Goal: Navigation & Orientation: Find specific page/section

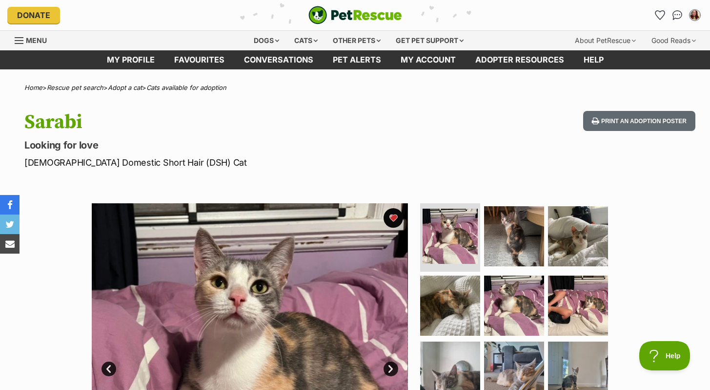
click at [660, 13] on icon "Favourites" at bounding box center [660, 14] width 12 height 11
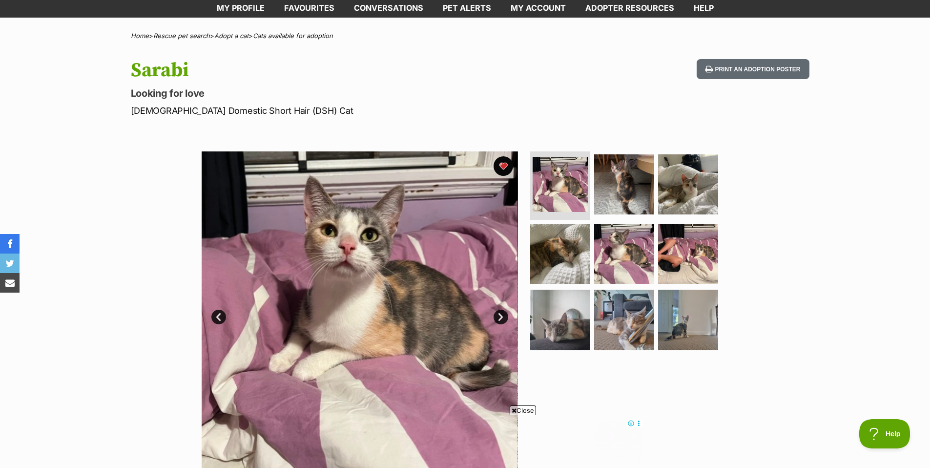
scroll to position [53, 0]
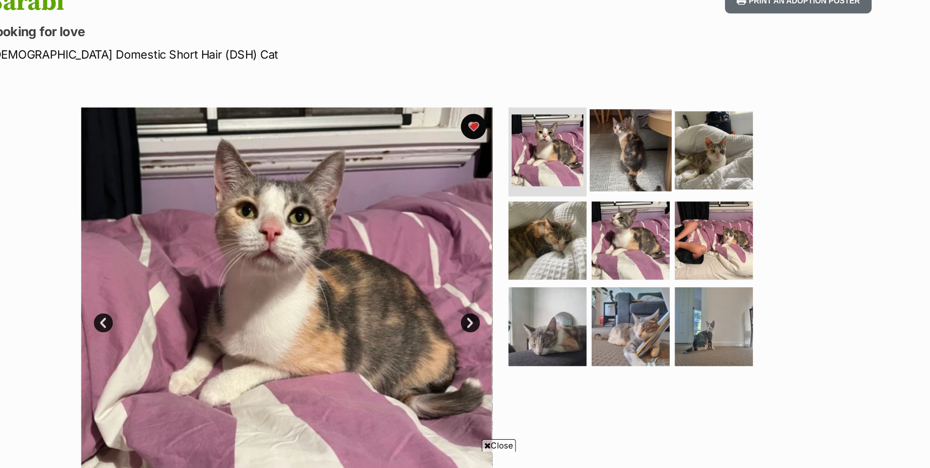
click at [630, 192] on img at bounding box center [624, 183] width 63 height 63
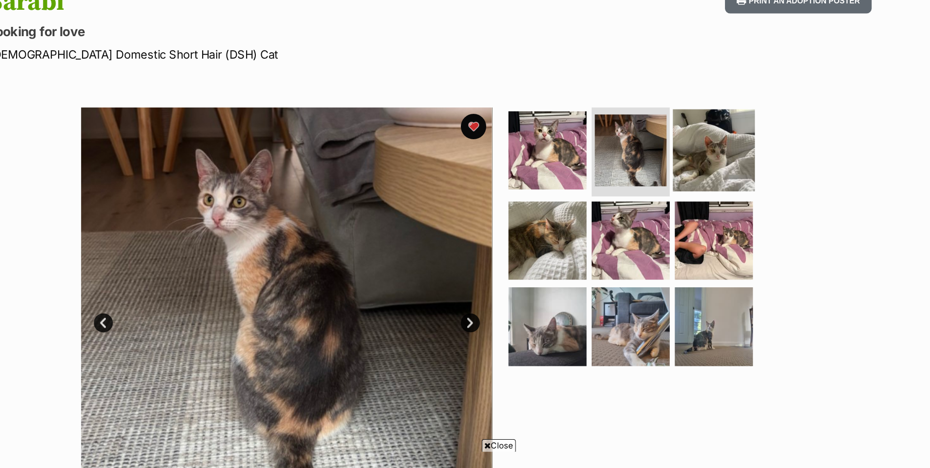
click at [669, 187] on img at bounding box center [688, 183] width 63 height 63
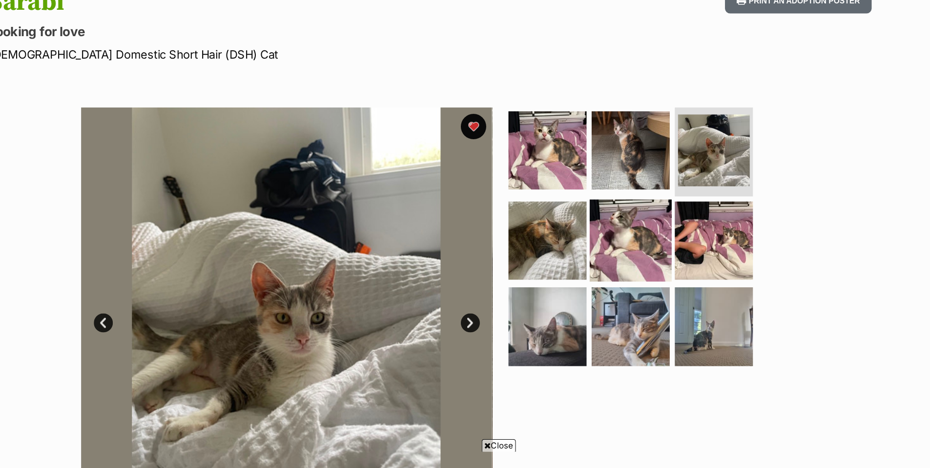
click at [630, 240] on img at bounding box center [624, 252] width 63 height 63
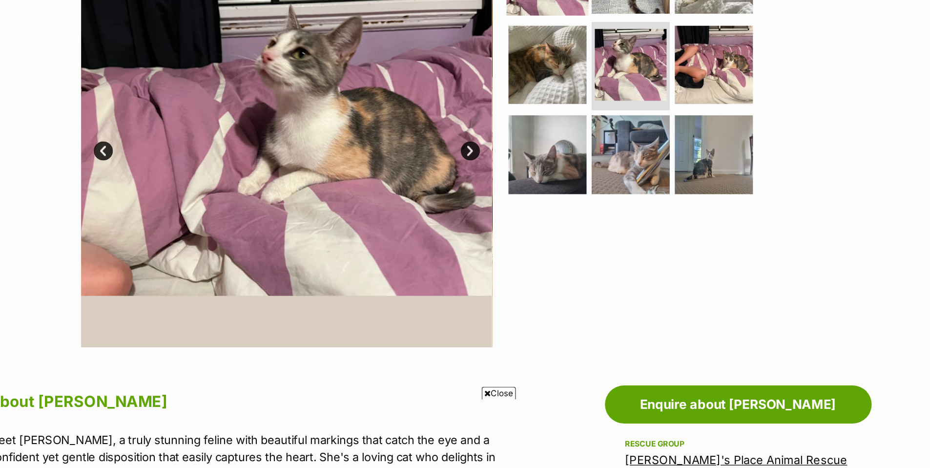
scroll to position [145, 0]
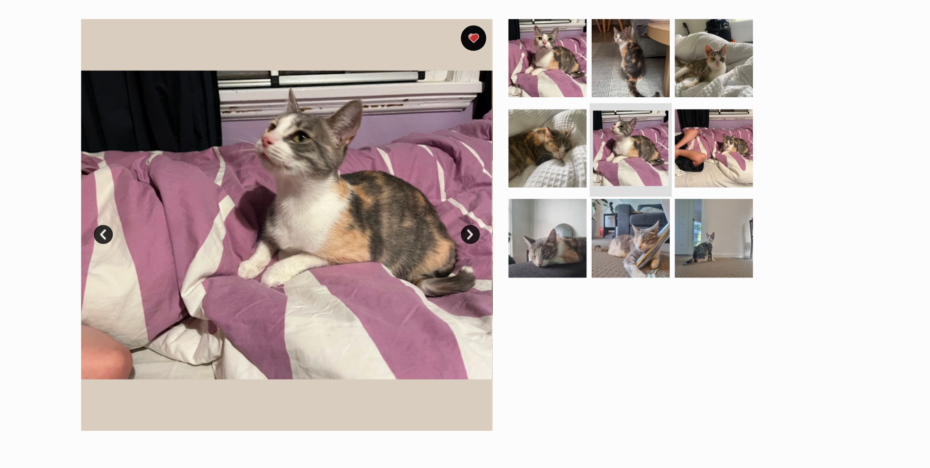
click at [612, 144] on img at bounding box center [624, 158] width 58 height 58
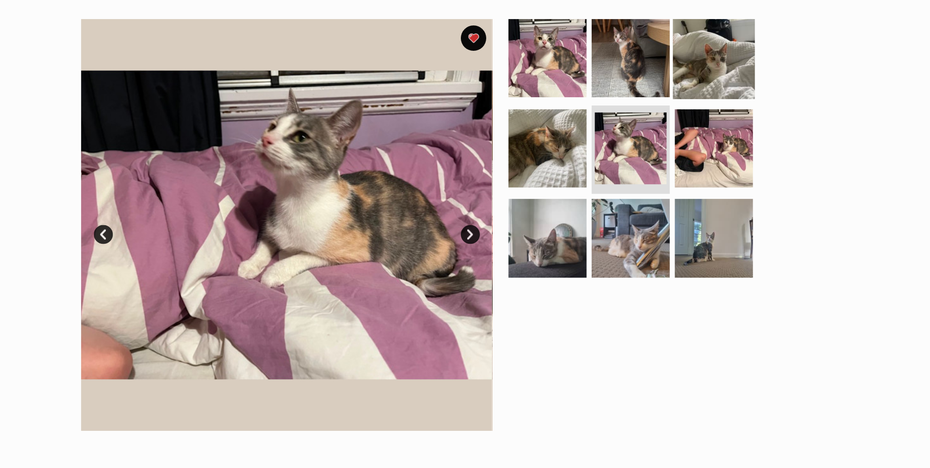
scroll to position [0, 0]
click at [627, 88] on img at bounding box center [624, 88] width 63 height 63
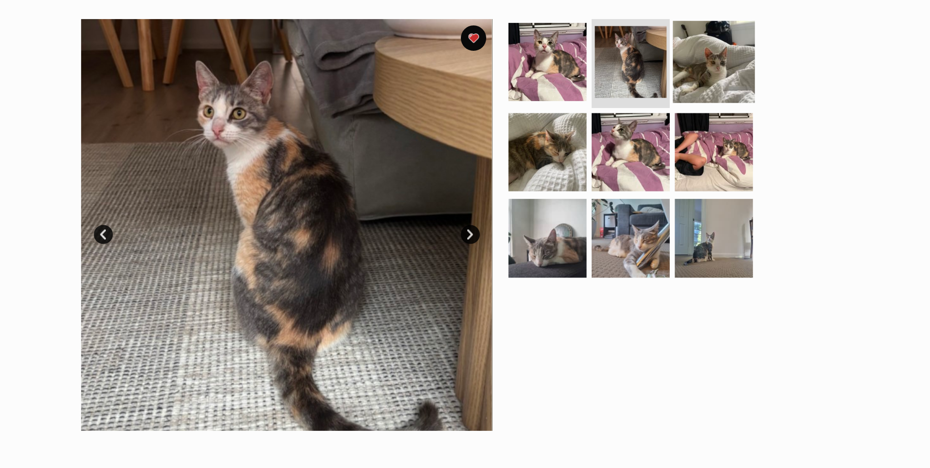
click at [674, 91] on img at bounding box center [688, 91] width 63 height 63
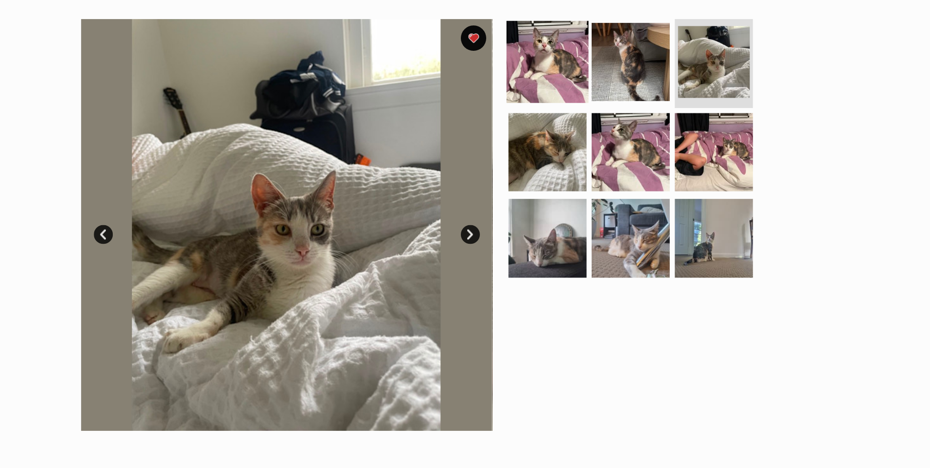
click at [567, 95] on img at bounding box center [560, 91] width 63 height 63
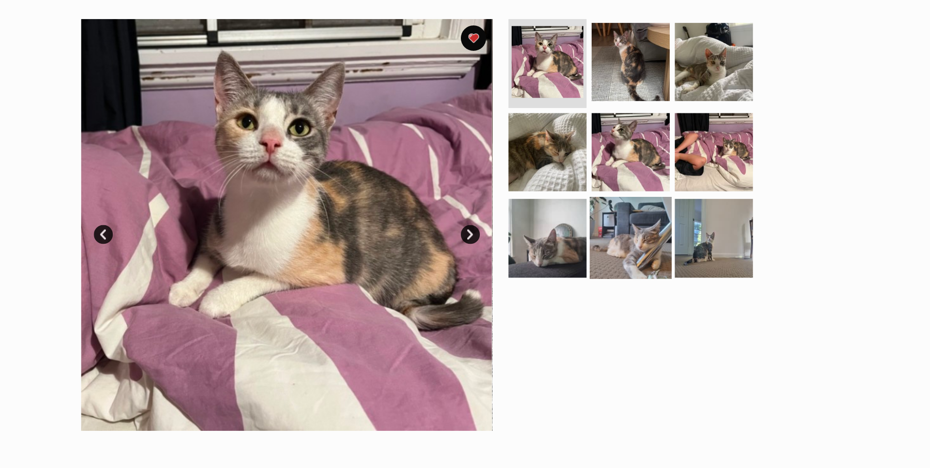
click at [623, 234] on img at bounding box center [624, 226] width 63 height 63
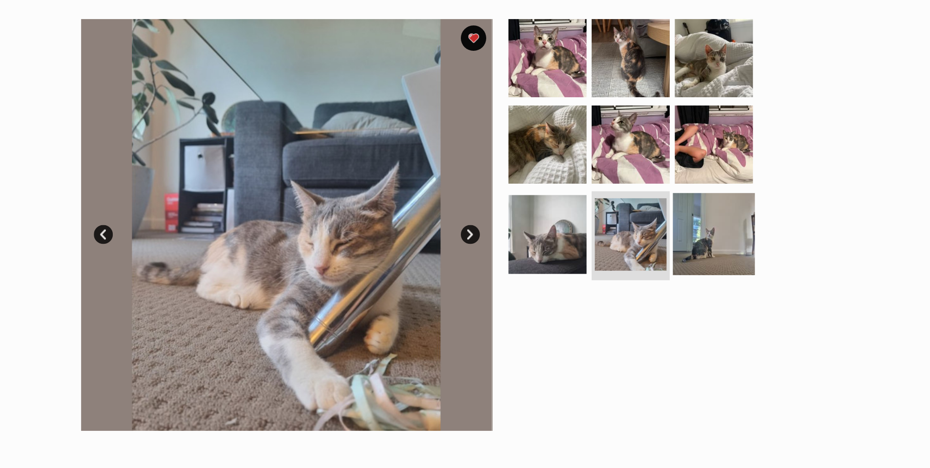
click at [667, 236] on img at bounding box center [688, 223] width 63 height 63
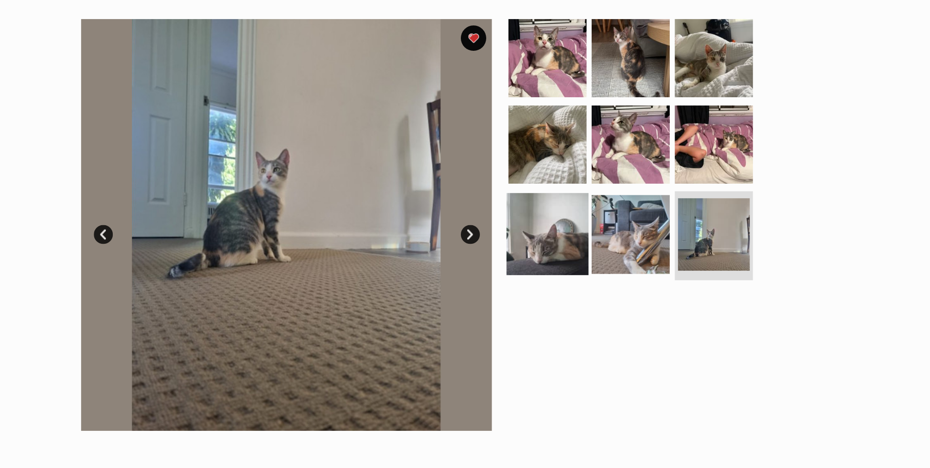
click at [571, 211] on img at bounding box center [560, 223] width 63 height 63
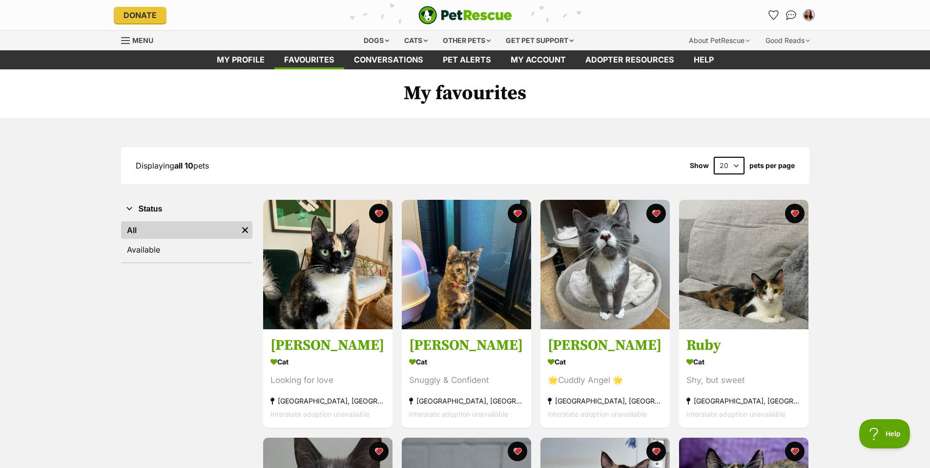
click at [512, 154] on div "Displaying all 10 pets Show 20 40 60 pets per page" at bounding box center [465, 165] width 689 height 37
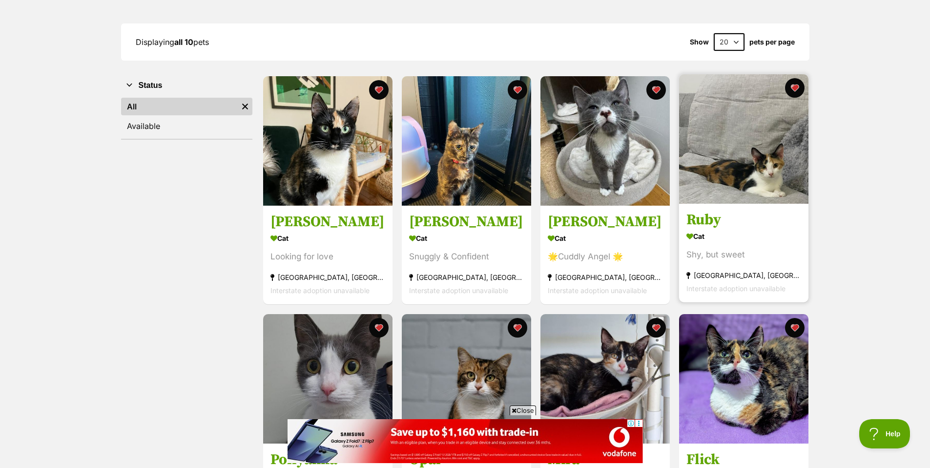
scroll to position [188, 0]
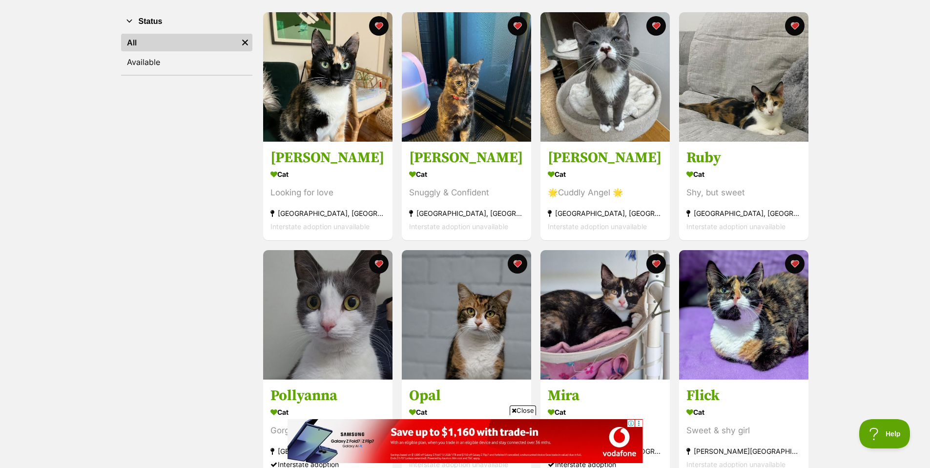
click at [513, 389] on icon at bounding box center [514, 410] width 5 height 6
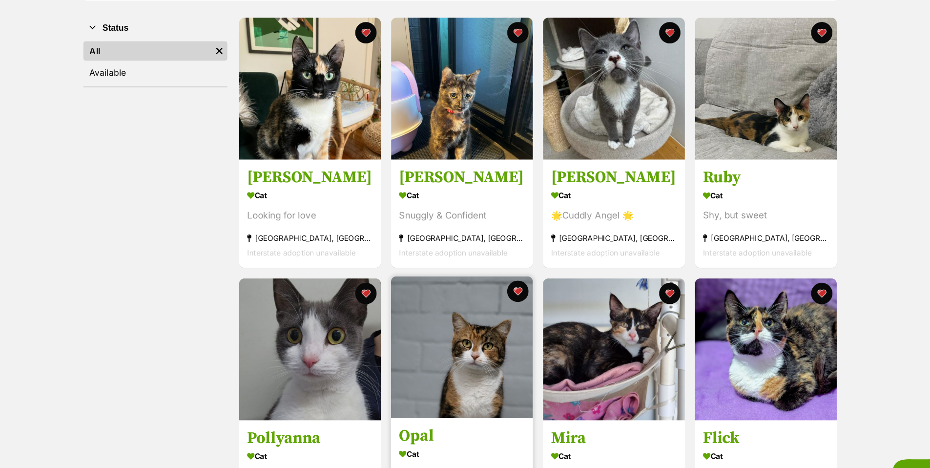
scroll to position [180, 0]
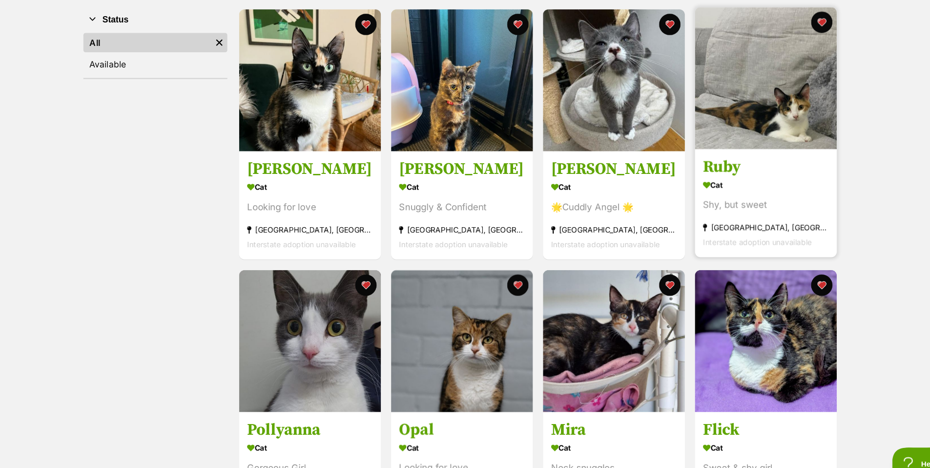
click at [710, 127] on img at bounding box center [743, 82] width 129 height 129
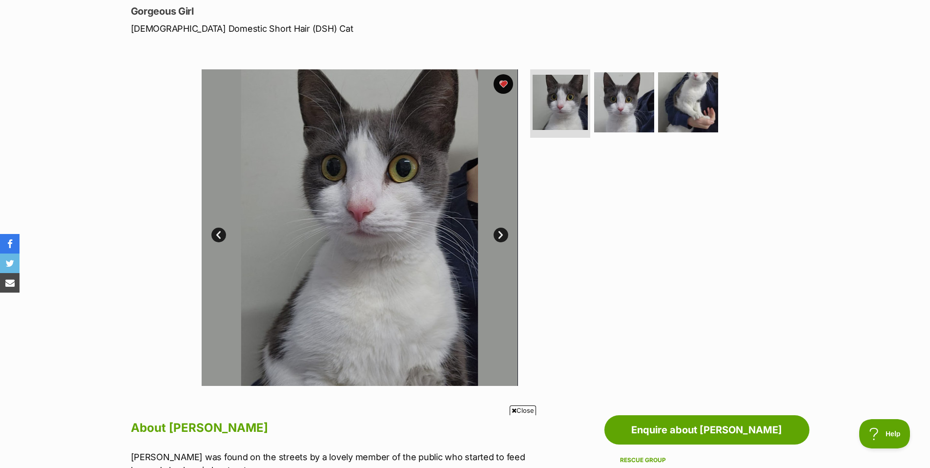
scroll to position [125, 0]
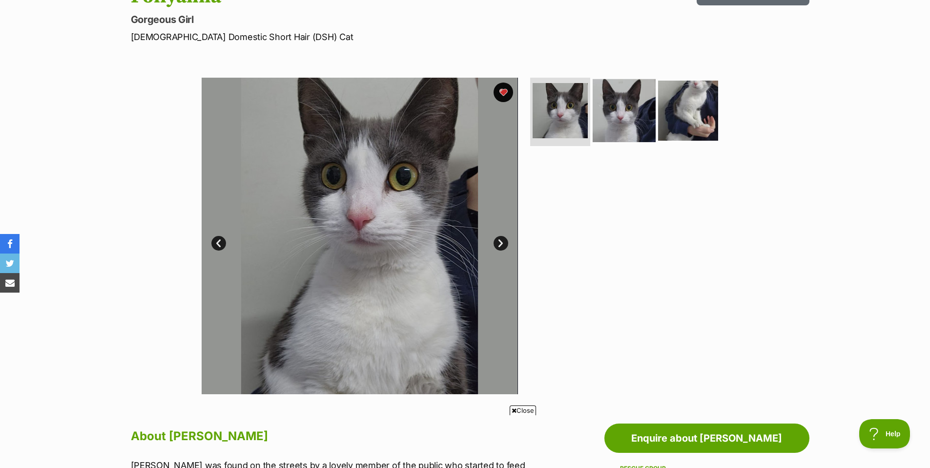
click at [639, 109] on img at bounding box center [624, 110] width 63 height 63
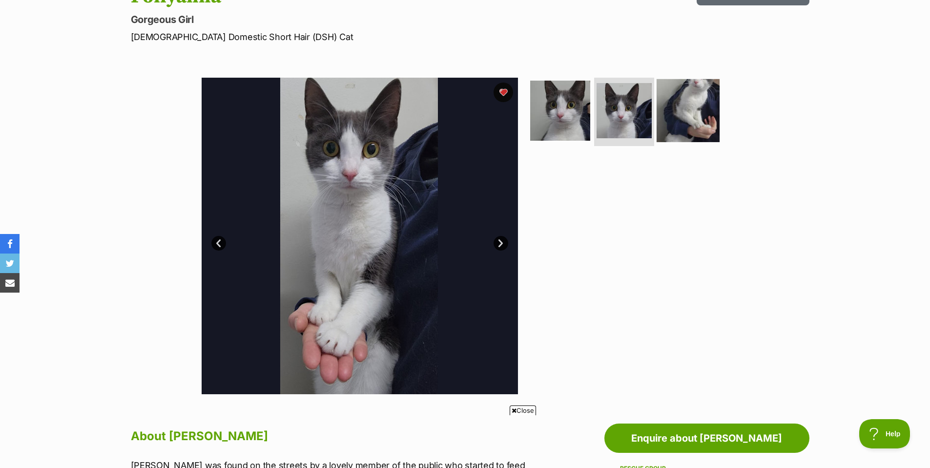
click at [705, 124] on img at bounding box center [688, 110] width 63 height 63
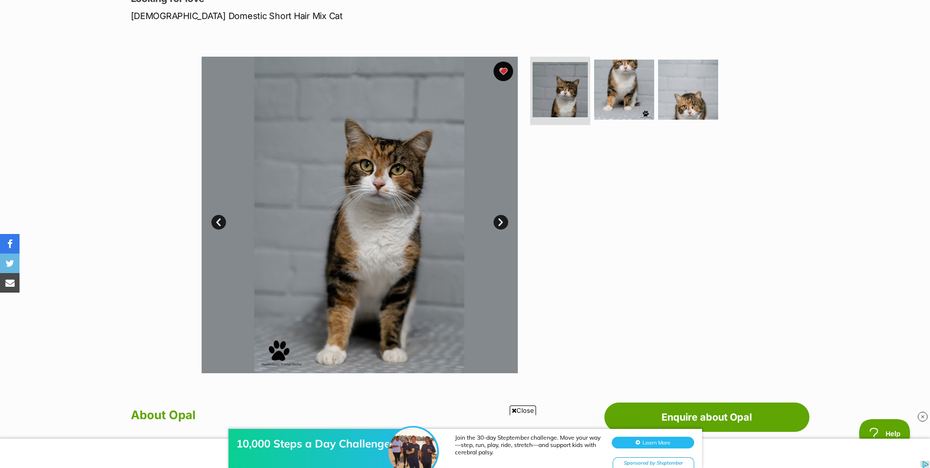
scroll to position [144, 0]
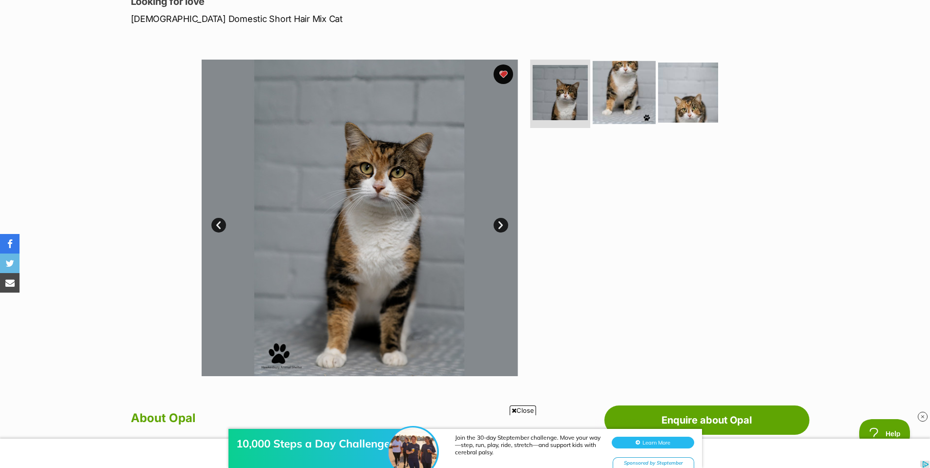
click at [624, 97] on img at bounding box center [624, 92] width 63 height 63
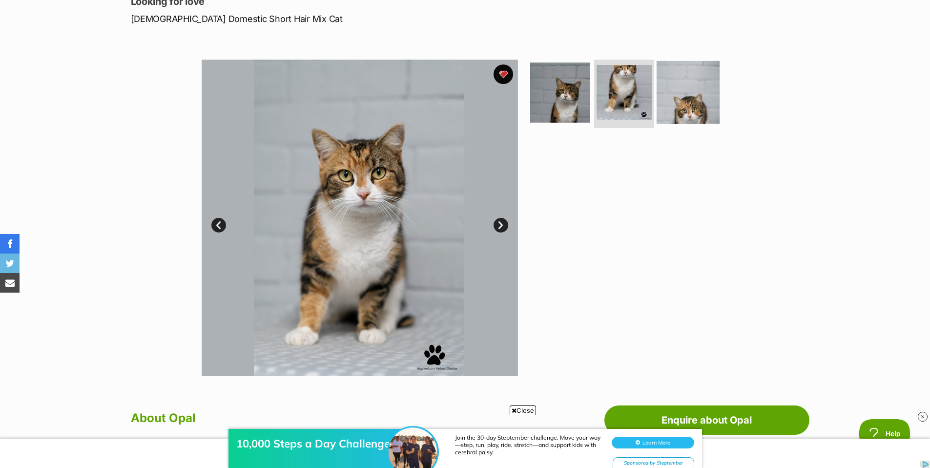
click at [683, 95] on img at bounding box center [688, 92] width 63 height 63
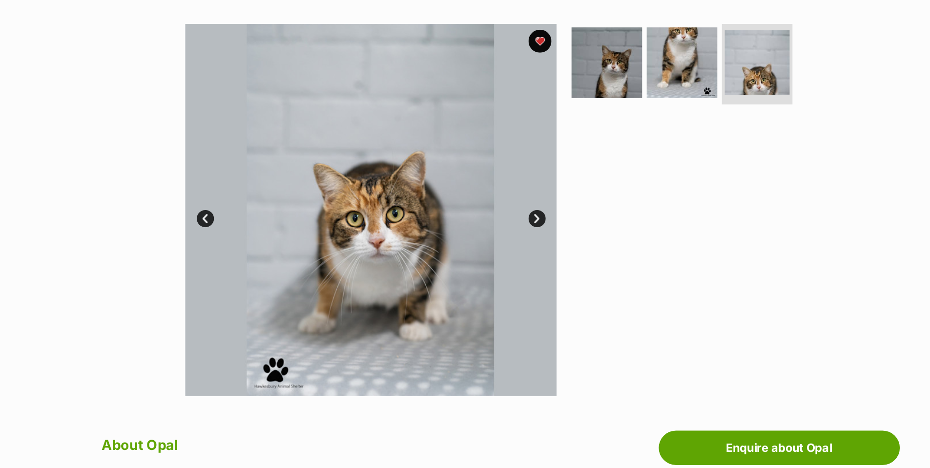
scroll to position [117, 0]
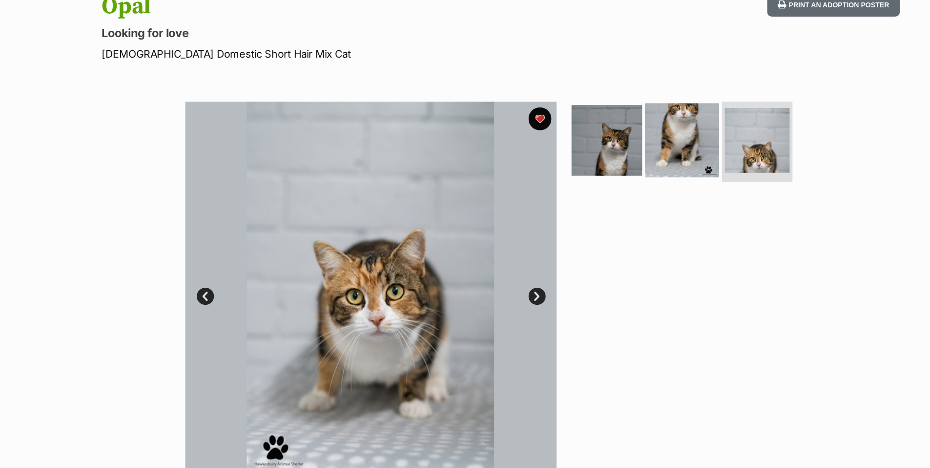
click at [609, 113] on img at bounding box center [624, 119] width 63 height 63
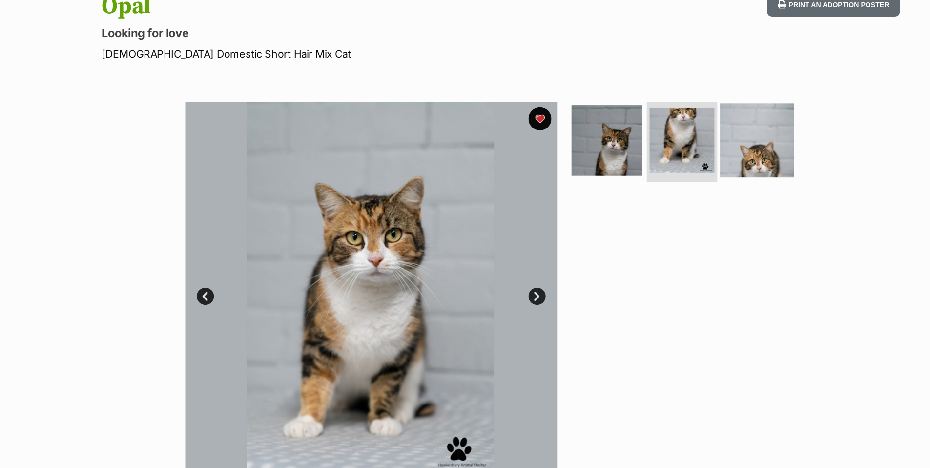
click at [700, 106] on img at bounding box center [688, 119] width 63 height 63
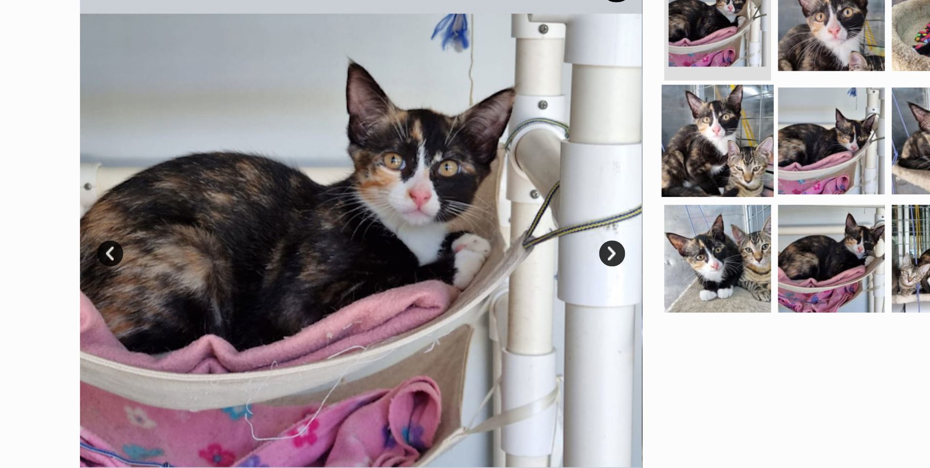
click at [555, 114] on img at bounding box center [560, 115] width 63 height 63
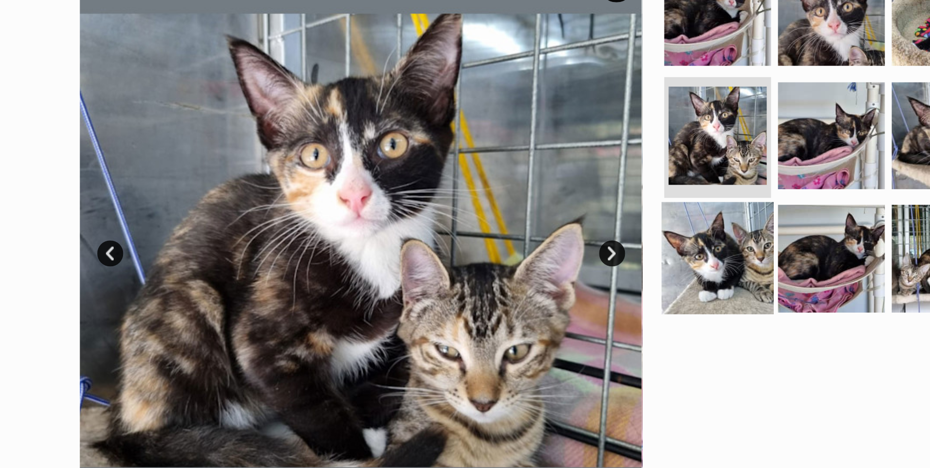
click at [560, 162] on img at bounding box center [560, 182] width 63 height 63
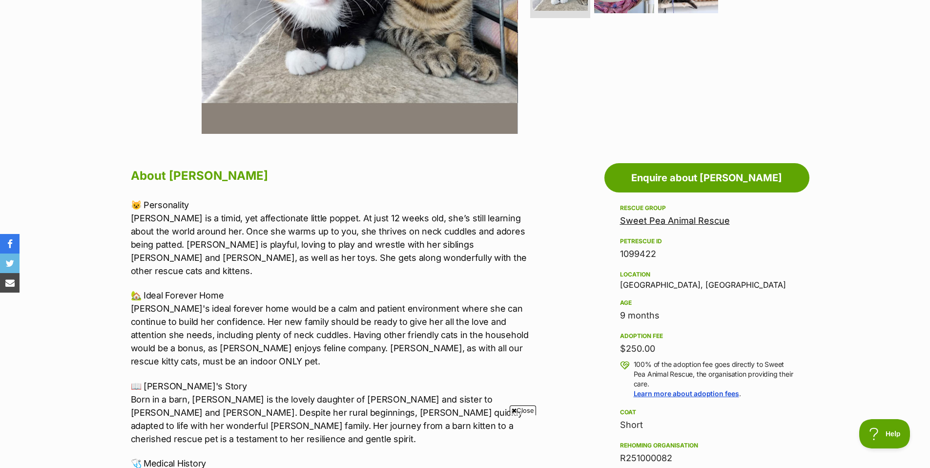
scroll to position [391, 0]
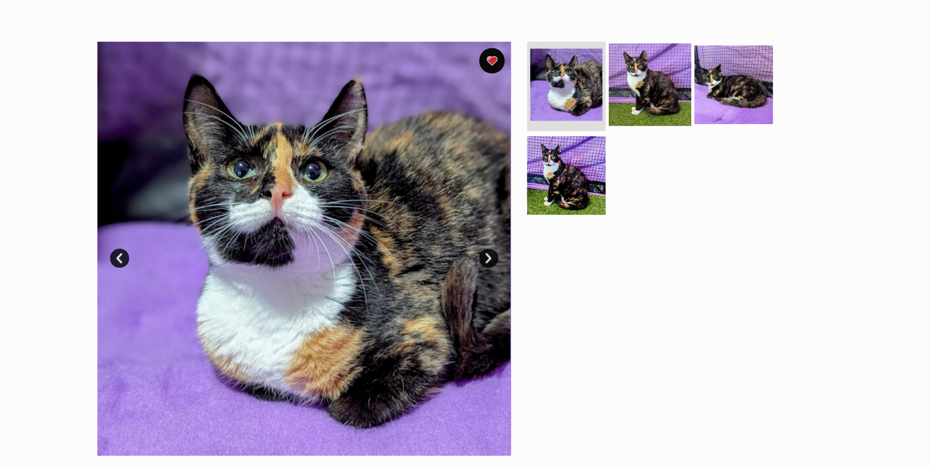
click at [621, 111] on img at bounding box center [624, 120] width 63 height 63
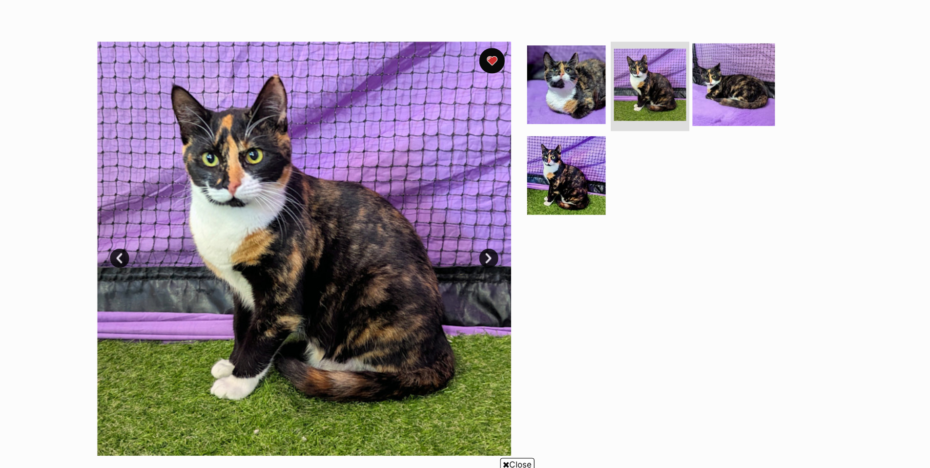
click at [691, 123] on img at bounding box center [688, 120] width 63 height 63
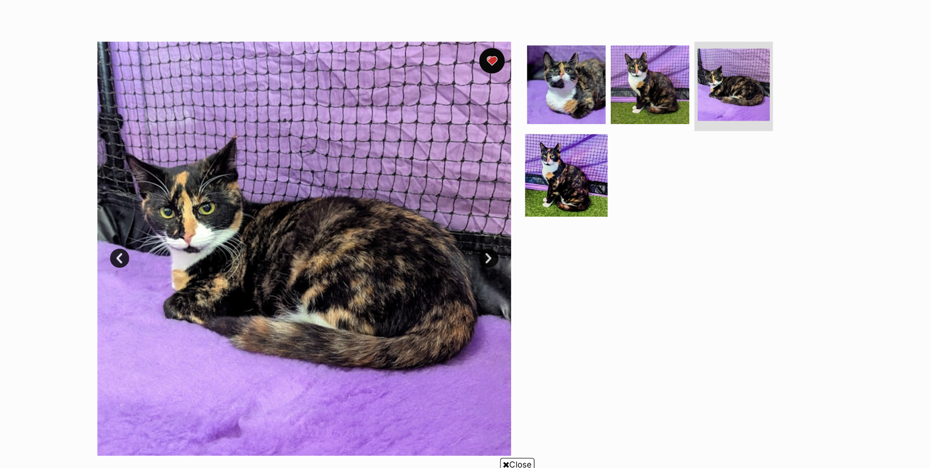
click at [560, 178] on img at bounding box center [560, 189] width 63 height 63
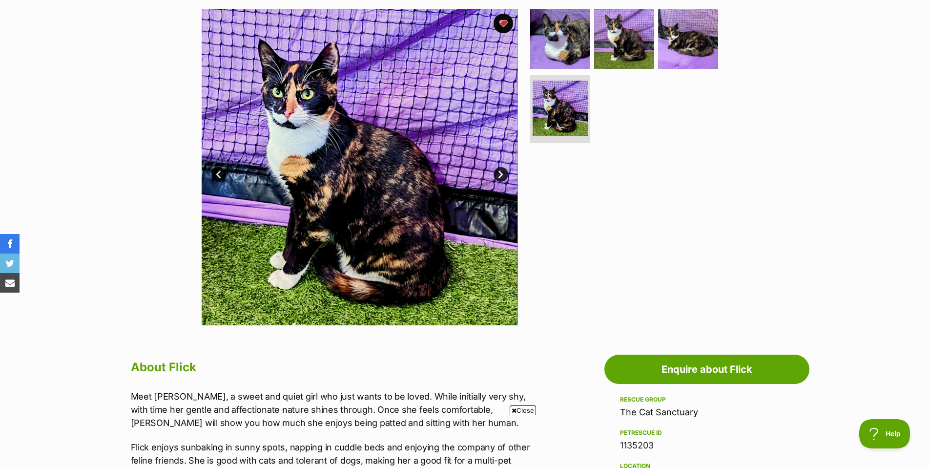
scroll to position [193, 0]
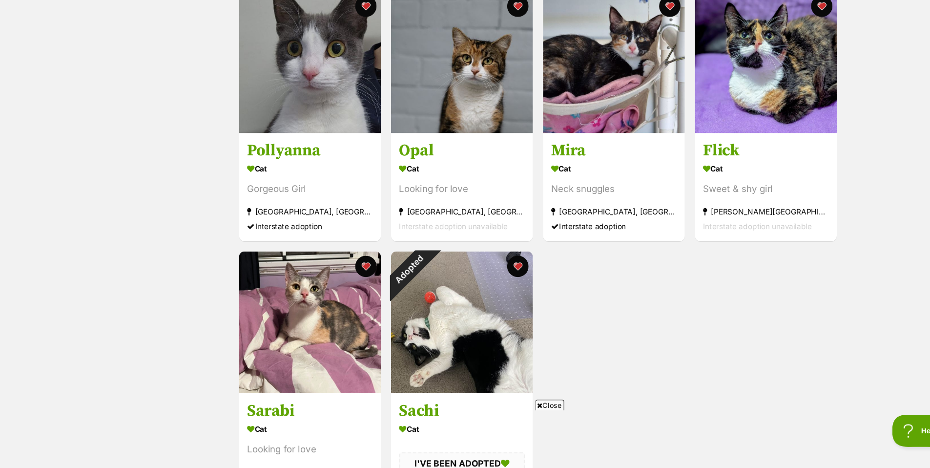
scroll to position [411, 0]
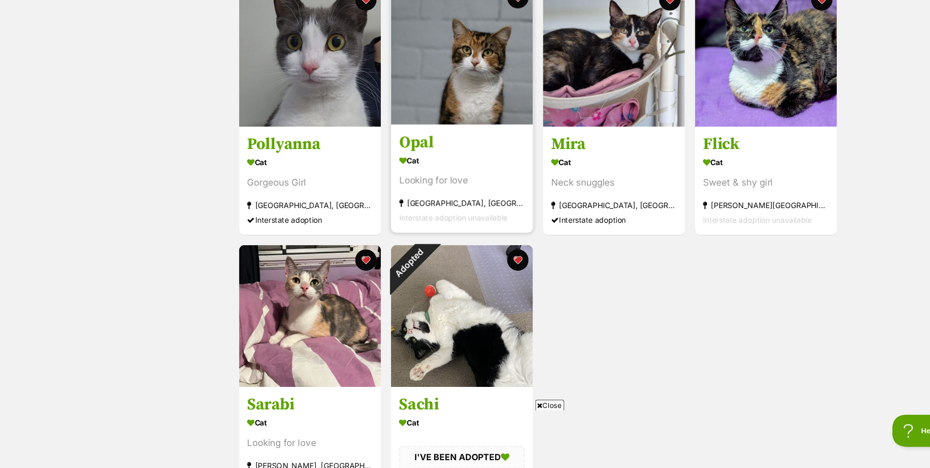
click at [469, 197] on section "Cat Looking for love Mulgrave, NSW Interstate adoption unavailable" at bounding box center [466, 213] width 115 height 66
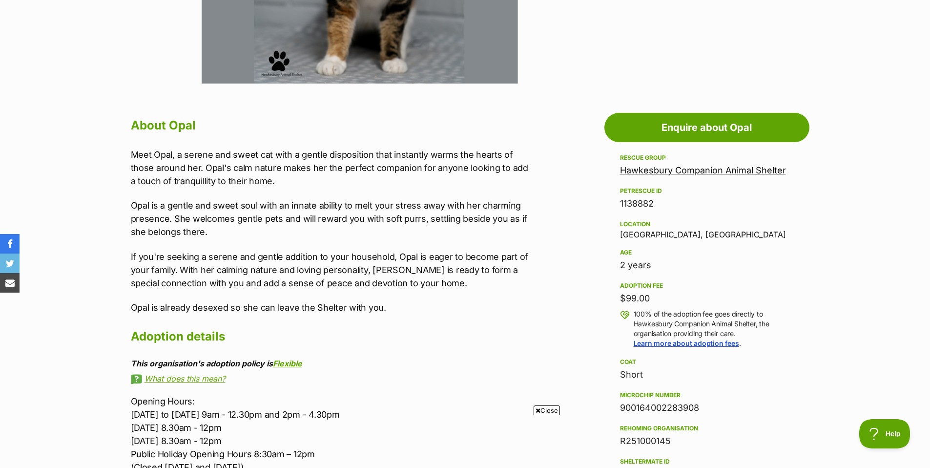
scroll to position [431, 0]
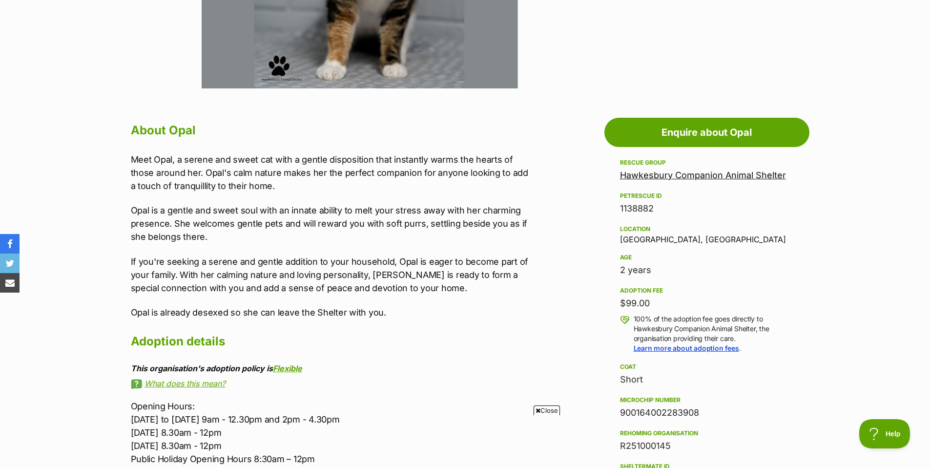
click at [680, 178] on link "Hawkesbury Companion Animal Shelter" at bounding box center [703, 175] width 166 height 10
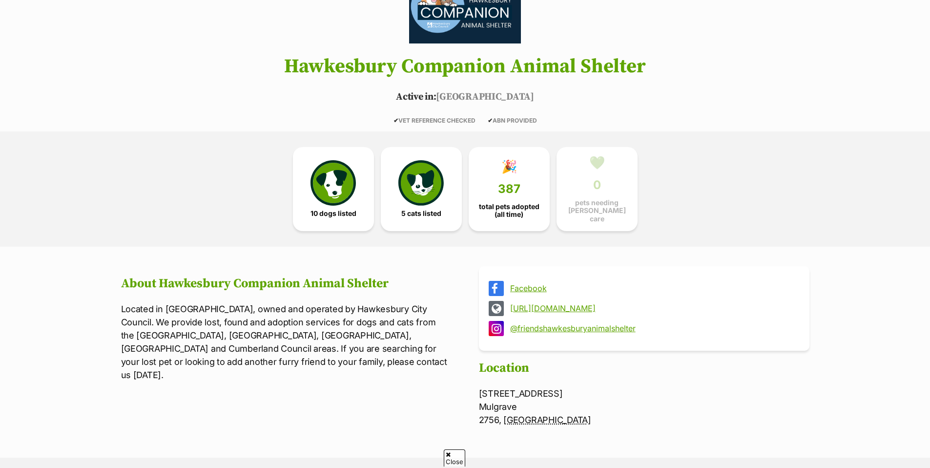
scroll to position [127, 0]
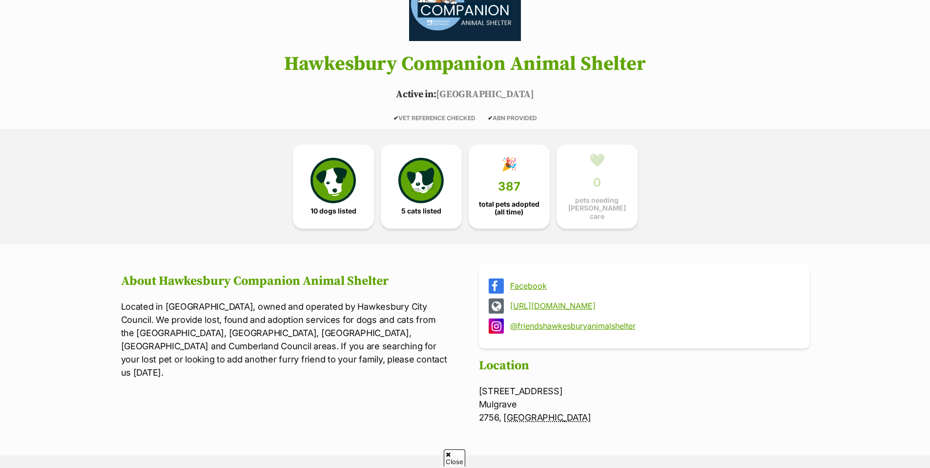
click at [540, 325] on link "@friendshawkesburyanimalshelter" at bounding box center [653, 325] width 286 height 9
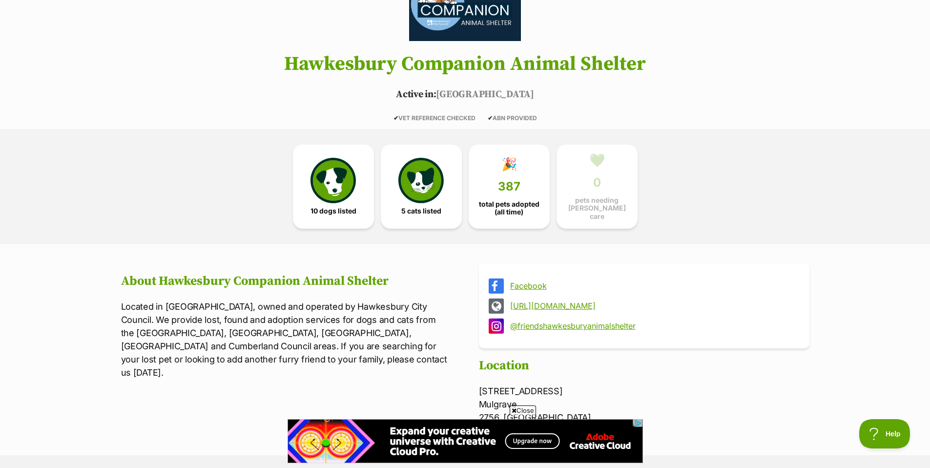
scroll to position [0, 0]
